Goal: Task Accomplishment & Management: Complete application form

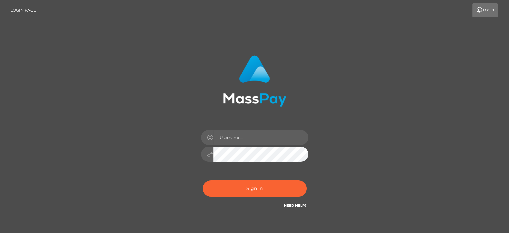
click at [243, 142] on input "text" at bounding box center [260, 137] width 95 height 15
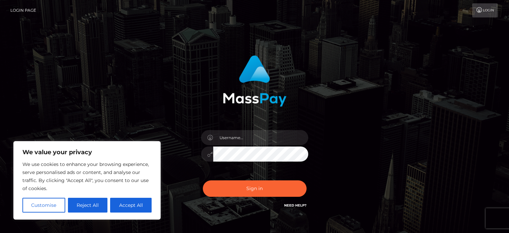
type input "[EMAIL_ADDRESS][DOMAIN_NAME]"
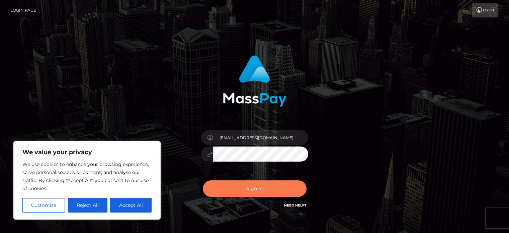
click at [253, 183] on button "Sign in" at bounding box center [255, 188] width 104 height 16
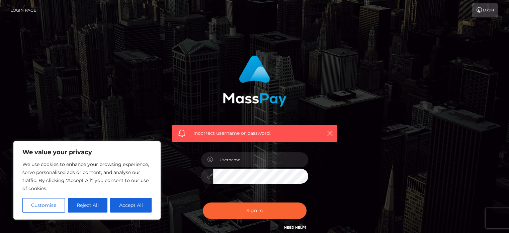
click at [482, 9] on link "Login" at bounding box center [484, 10] width 25 height 14
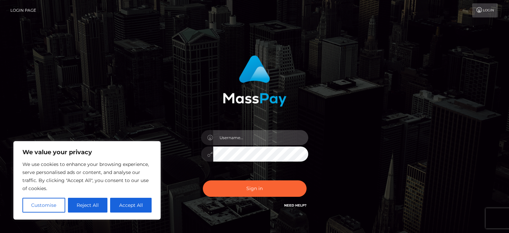
click at [236, 137] on input "text" at bounding box center [260, 137] width 95 height 15
type input "[EMAIL_ADDRESS][DOMAIN_NAME]"
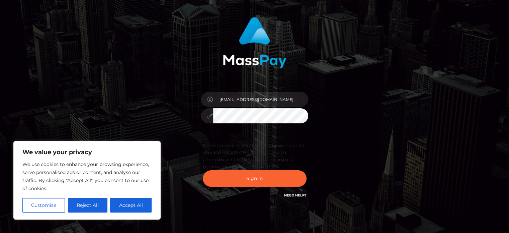
scroll to position [42, 0]
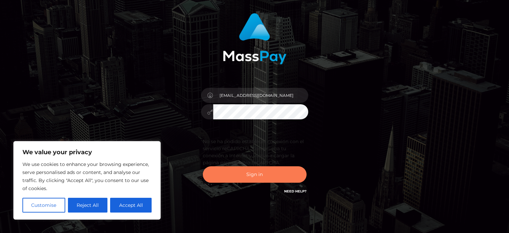
click at [241, 173] on button "Sign in" at bounding box center [255, 174] width 104 height 16
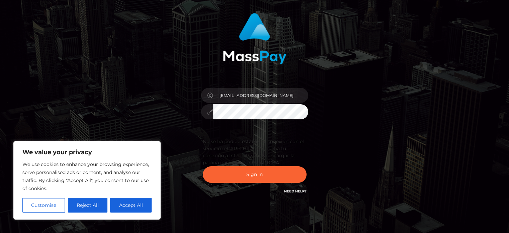
scroll to position [0, 0]
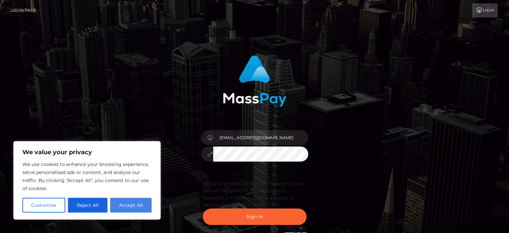
click at [131, 204] on button "Accept All" at bounding box center [130, 204] width 41 height 15
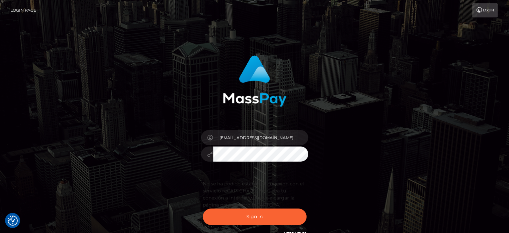
checkbox input "true"
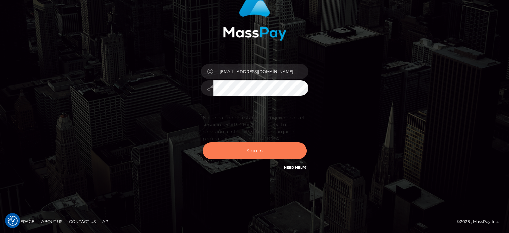
click at [268, 148] on button "Sign in" at bounding box center [255, 150] width 104 height 16
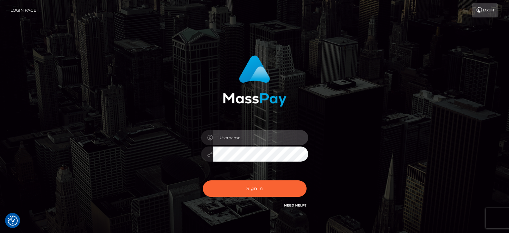
click at [236, 135] on input "text" at bounding box center [260, 137] width 95 height 15
type input "[EMAIL_ADDRESS][DOMAIN_NAME]"
click at [203, 180] on button "Sign in" at bounding box center [255, 188] width 104 height 16
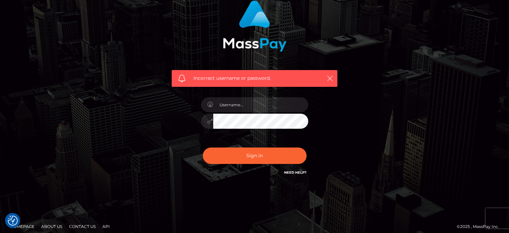
scroll to position [60, 0]
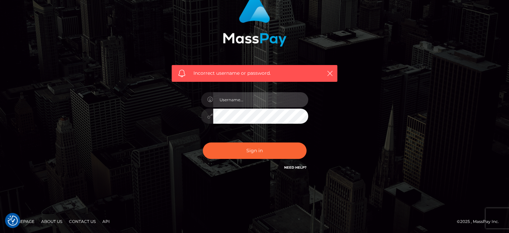
click at [237, 98] on input "text" at bounding box center [260, 99] width 95 height 15
type input "[EMAIL_ADDRESS][DOMAIN_NAME]"
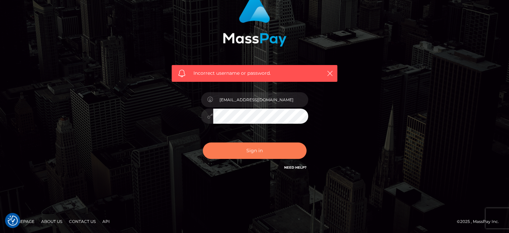
click at [269, 146] on button "Sign in" at bounding box center [255, 150] width 104 height 16
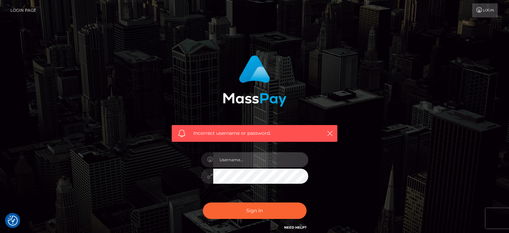
click at [228, 157] on input "text" at bounding box center [260, 159] width 95 height 15
type input "[EMAIL_ADDRESS][DOMAIN_NAME]"
click at [203, 202] on button "Sign in" at bounding box center [255, 210] width 104 height 16
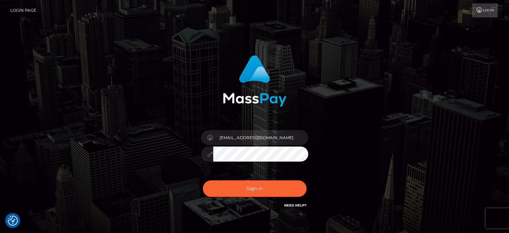
click at [203, 180] on button "Sign in" at bounding box center [255, 188] width 104 height 16
